Goal: Information Seeking & Learning: Stay updated

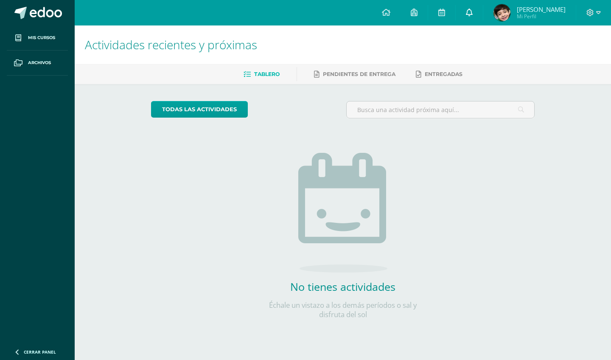
click at [473, 14] on icon at bounding box center [469, 12] width 7 height 8
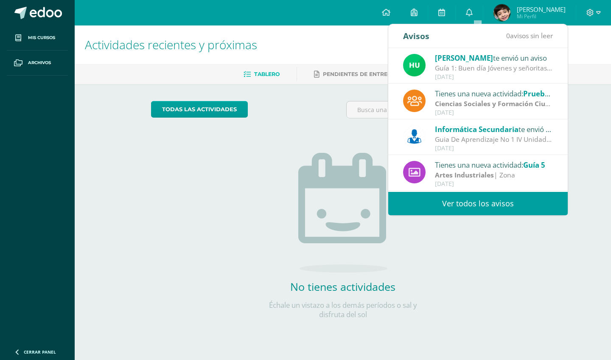
click at [510, 205] on link "Ver todos los avisos" at bounding box center [478, 203] width 180 height 23
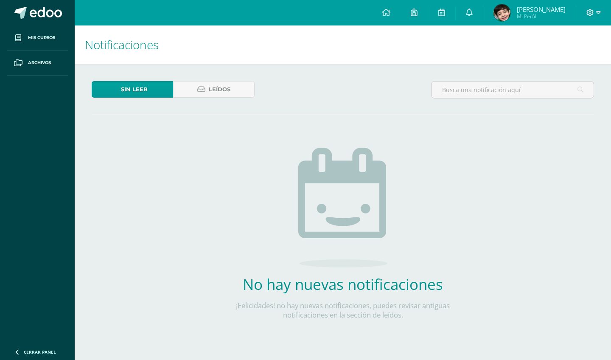
click at [210, 98] on div "Sin leer Leídos" at bounding box center [173, 93] width 170 height 25
click at [212, 95] on span "Leídos" at bounding box center [220, 90] width 22 height 16
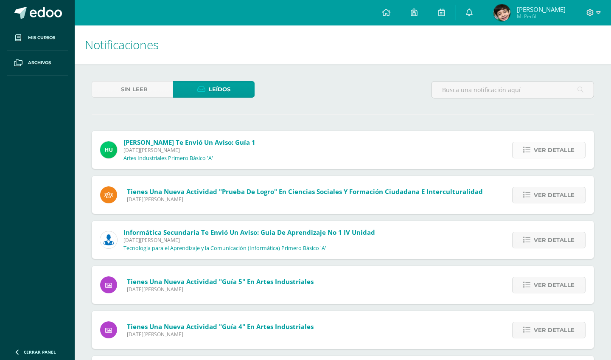
click at [552, 145] on span "Ver detalle" at bounding box center [554, 150] width 41 height 16
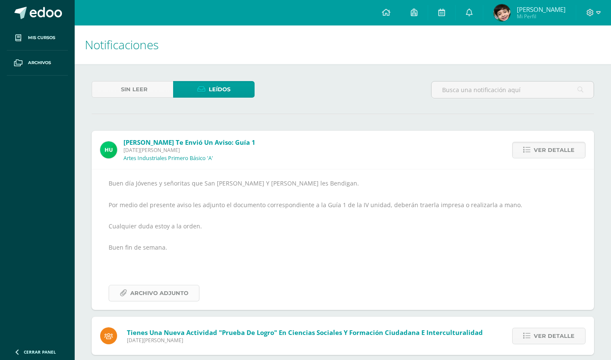
click at [163, 290] on span "Archivo Adjunto" at bounding box center [159, 293] width 58 height 16
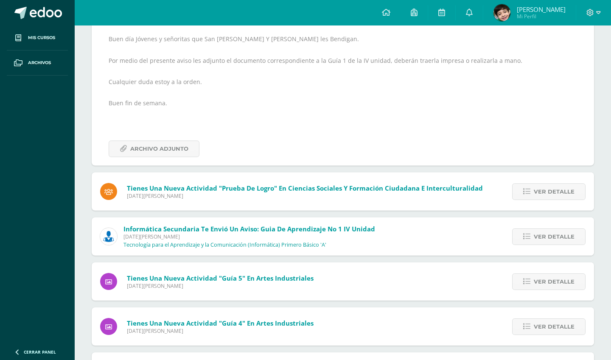
scroll to position [164, 0]
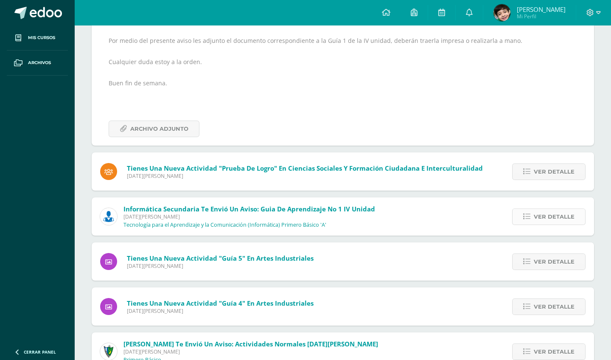
click at [558, 214] on span "Ver detalle" at bounding box center [554, 217] width 41 height 16
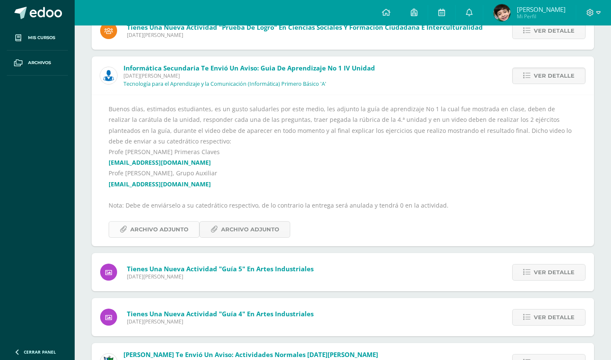
click at [169, 226] on span "Archivo Adjunto" at bounding box center [159, 230] width 58 height 16
click at [238, 226] on span "Archivo Adjunto" at bounding box center [250, 230] width 58 height 16
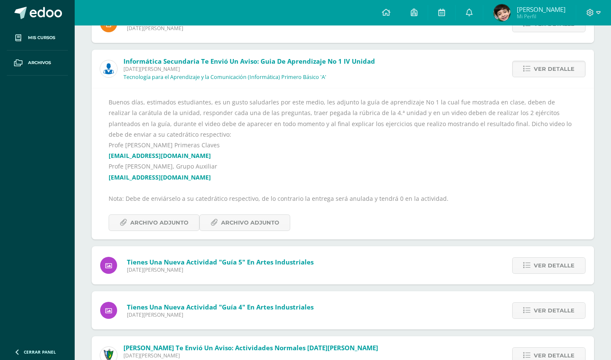
scroll to position [172, 0]
